Goal: Task Accomplishment & Management: Use online tool/utility

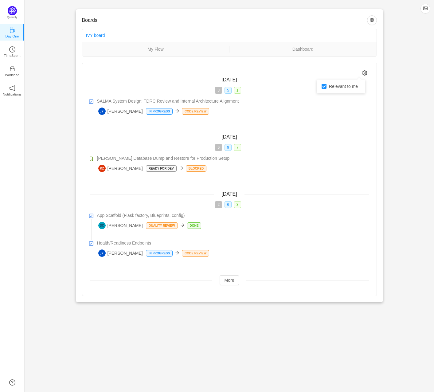
click at [365, 72] on icon "icon: setting" at bounding box center [364, 72] width 5 height 5
click at [391, 169] on div "Boards IVY board My Flow Dashboard [DATE] 3 5 1 SALMA System Design: TDRC Revie…" at bounding box center [229, 156] width 409 height 312
click at [10, 51] on icon "icon: clock-circle" at bounding box center [12, 49] width 6 height 6
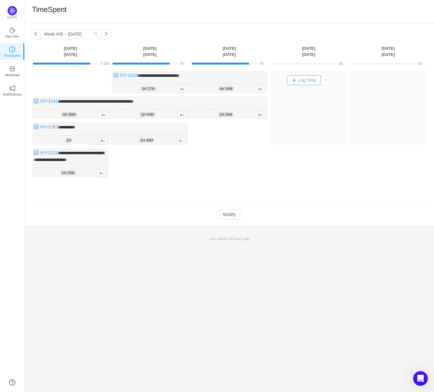
click at [307, 81] on button "Log Time" at bounding box center [304, 80] width 34 height 10
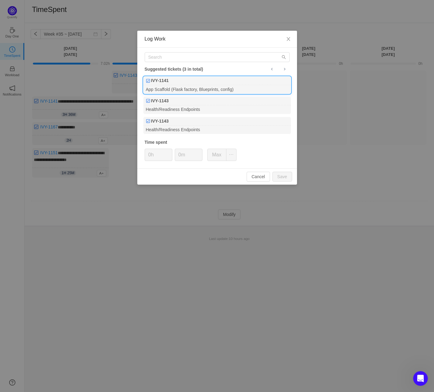
click at [198, 88] on div "App Scaffold (Flask factory, Blueprints, config)" at bounding box center [216, 89] width 147 height 8
click at [282, 177] on button "Save" at bounding box center [282, 177] width 20 height 10
type input "0h"
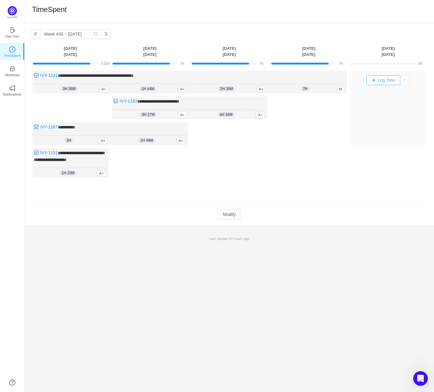
click at [390, 79] on button "Log Time" at bounding box center [383, 80] width 34 height 10
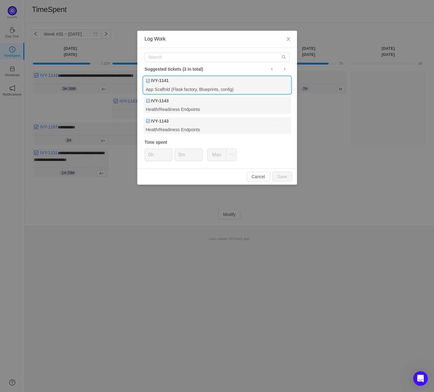
click at [204, 85] on div "App Scaffold (Flask factory, Blueprints, config)" at bounding box center [216, 89] width 147 height 8
click at [172, 102] on div "IVY-1143" at bounding box center [216, 101] width 147 height 9
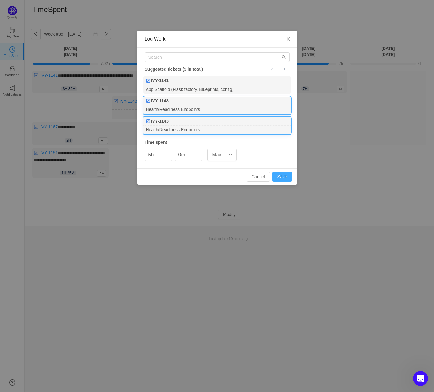
click at [282, 175] on button "Save" at bounding box center [282, 177] width 20 height 10
type input "0h"
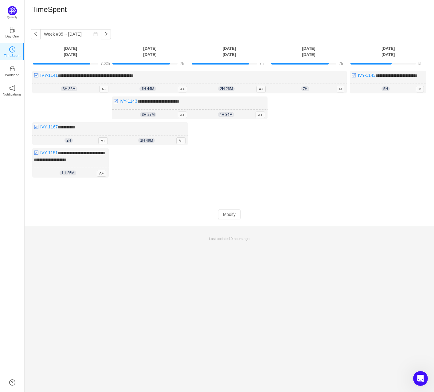
click at [398, 138] on div "Log Time" at bounding box center [388, 136] width 76 height 81
click at [372, 134] on div "Log Time" at bounding box center [388, 136] width 76 height 81
click at [389, 141] on div "Log Time" at bounding box center [388, 136] width 76 height 81
click at [386, 91] on span "5h" at bounding box center [385, 88] width 8 height 5
click at [382, 82] on div "**********" at bounding box center [388, 82] width 76 height 23
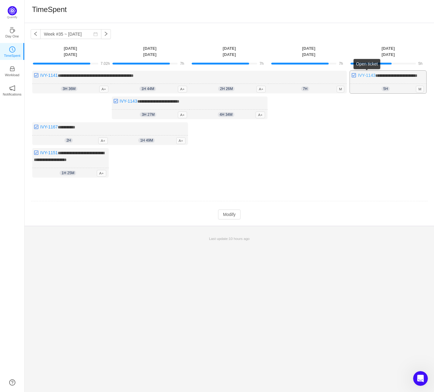
click at [366, 74] on link "IVY-1143" at bounding box center [366, 75] width 17 height 5
click at [385, 119] on div "Log Time" at bounding box center [388, 136] width 76 height 81
click at [398, 148] on div "Log Time" at bounding box center [388, 136] width 76 height 81
click at [227, 219] on button "Modify" at bounding box center [229, 214] width 22 height 10
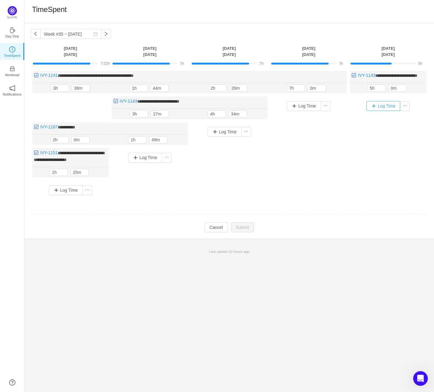
click at [382, 111] on button "Log Time" at bounding box center [383, 106] width 34 height 10
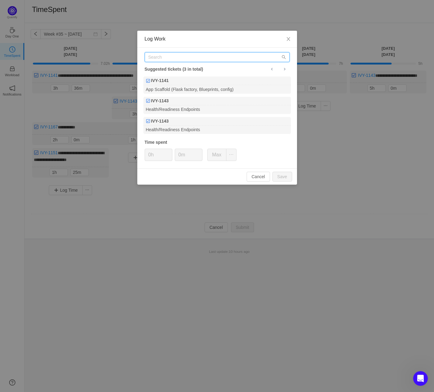
click at [187, 54] on input "text" at bounding box center [217, 57] width 145 height 10
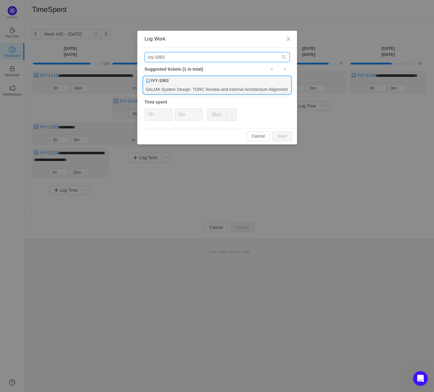
type input "ivy-1063"
click at [174, 83] on div "IVY-1063" at bounding box center [216, 80] width 147 height 9
click at [285, 135] on button "Save" at bounding box center [282, 136] width 20 height 10
type input "0h"
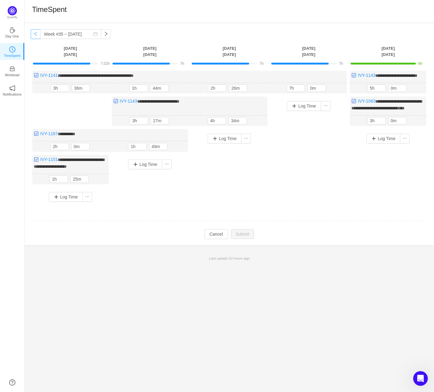
click at [34, 33] on button "button" at bounding box center [36, 34] width 10 height 10
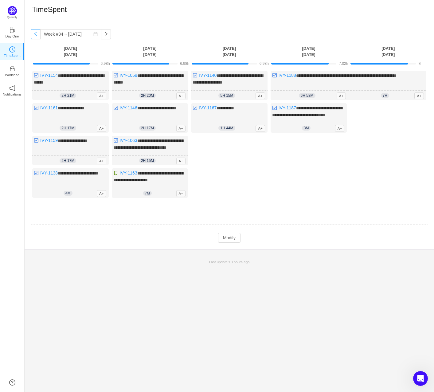
click at [37, 33] on button "button" at bounding box center [36, 34] width 10 height 10
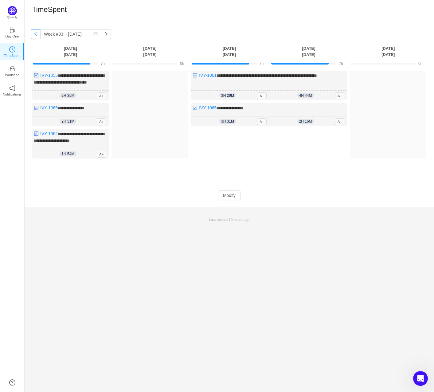
click at [34, 33] on button "button" at bounding box center [36, 34] width 10 height 10
type input "Week #32 ~ [DATE]"
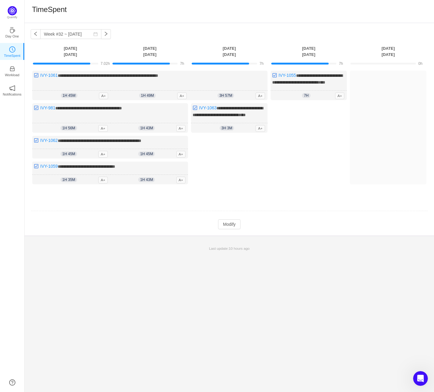
click at [339, 251] on footer "Last update: 10 hours ago" at bounding box center [229, 244] width 409 height 19
